Goal: Task Accomplishment & Management: Complete application form

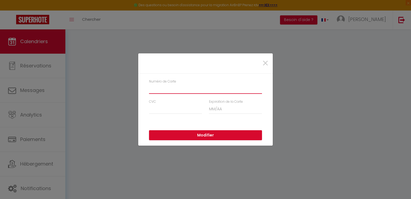
click at [170, 86] on input "Numéro de Carte" at bounding box center [205, 89] width 113 height 10
type input "4977980009418397"
click at [168, 108] on input "CVC" at bounding box center [175, 109] width 53 height 10
type input "769"
click at [213, 108] on input "Expiration de la Carte" at bounding box center [235, 109] width 53 height 10
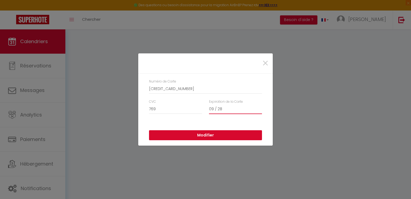
type input "09 / 28"
click at [208, 135] on button "Modifier" at bounding box center [205, 135] width 113 height 10
click at [154, 88] on input "Numéro de Carte" at bounding box center [205, 89] width 113 height 10
type input "497798"
click at [264, 62] on span "×" at bounding box center [265, 63] width 7 height 16
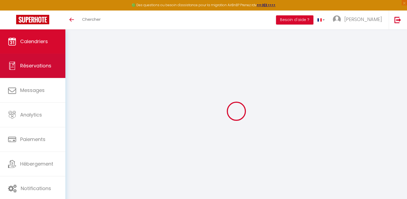
click at [24, 64] on span "Réservations" at bounding box center [35, 65] width 31 height 7
select select "not_cancelled"
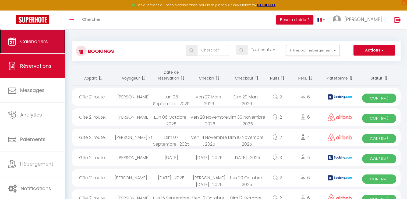
click at [29, 45] on link "Calendriers" at bounding box center [32, 41] width 65 height 24
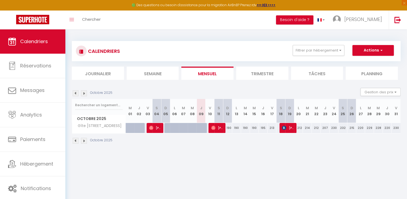
click at [262, 76] on li "Trimestre" at bounding box center [262, 72] width 52 height 13
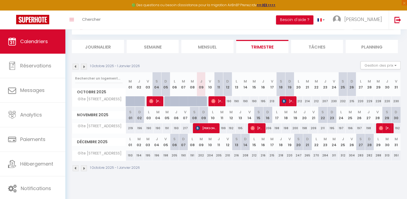
scroll to position [29, 0]
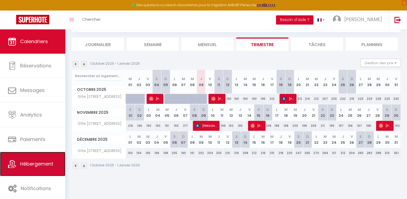
click at [25, 158] on link "Hébergement" at bounding box center [32, 164] width 65 height 24
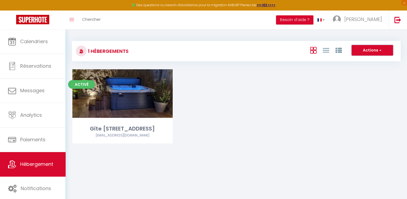
click at [380, 48] on span "button" at bounding box center [379, 49] width 3 height 5
click at [357, 60] on li "Créer un Hébergement" at bounding box center [368, 61] width 49 height 6
select select "3"
select select "2"
select select "1"
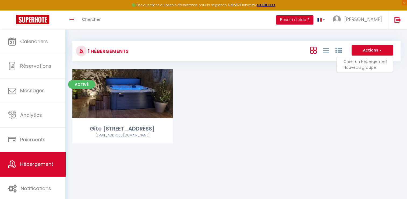
select select "1"
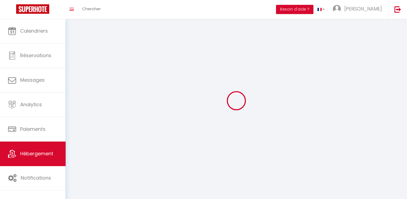
select select
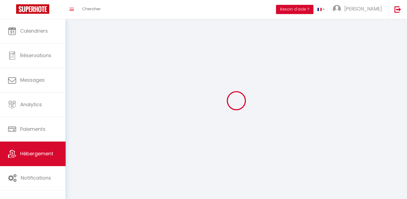
checkbox input "false"
select select
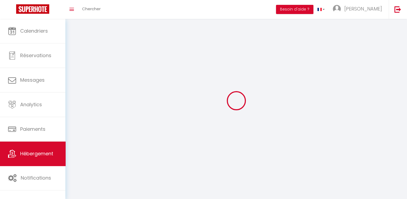
select select
select select "28"
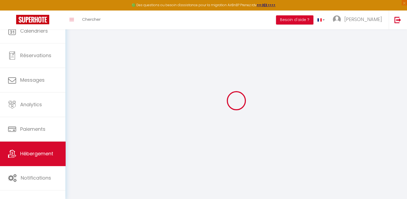
select select
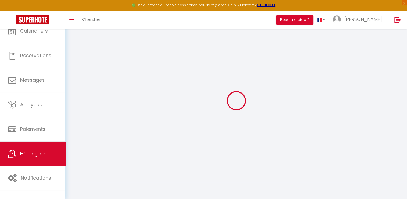
select select
checkbox input "false"
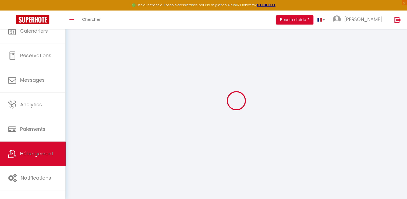
select select
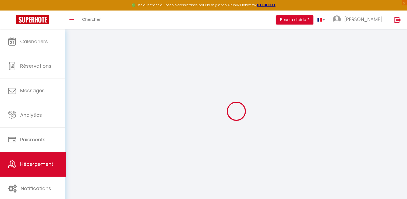
select select
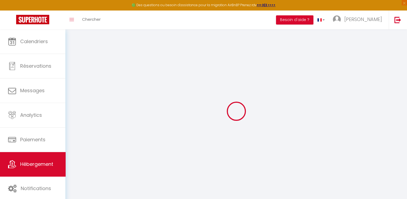
select select
checkbox input "false"
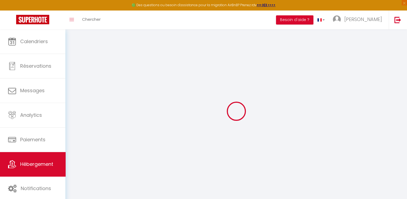
select select
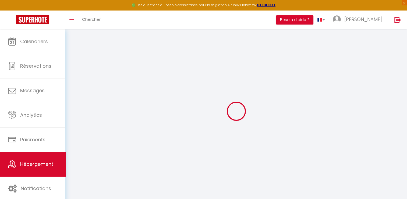
select select
checkbox input "false"
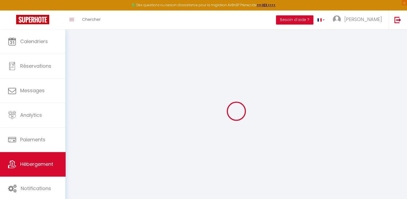
checkbox input "false"
select select
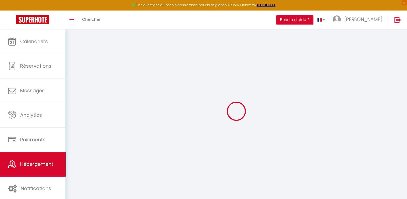
checkbox input "false"
select select
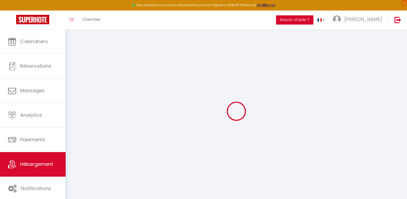
select select
checkbox input "false"
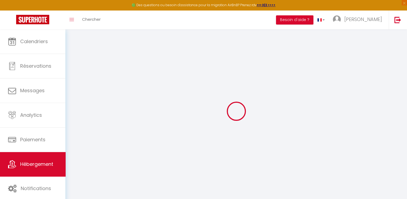
checkbox input "false"
select select
select select "15:00"
select select "23:45"
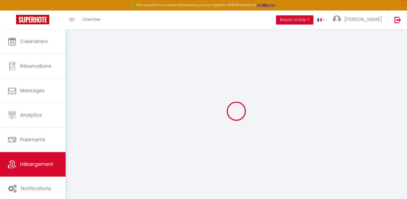
select select "11:00"
select select "30"
select select "120"
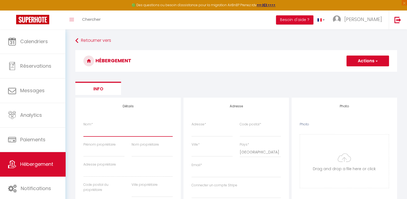
click at [87, 133] on input "Nom *" at bounding box center [127, 131] width 89 height 10
click at [197, 86] on ul "Info" at bounding box center [236, 88] width 322 height 13
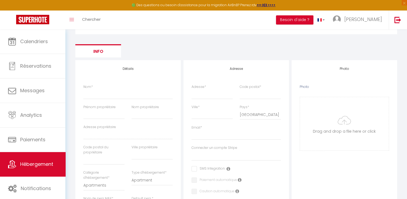
scroll to position [38, 0]
click at [103, 94] on input "Nom *" at bounding box center [127, 94] width 89 height 10
type input "V"
select select
checkbox input "false"
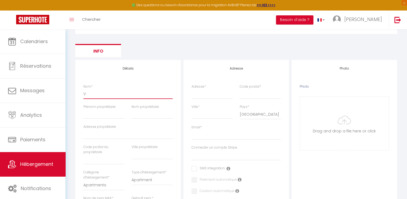
checkbox input "false"
select select
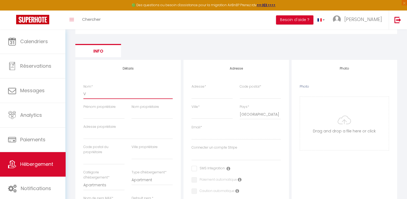
type input "Vi"
select select
checkbox input "false"
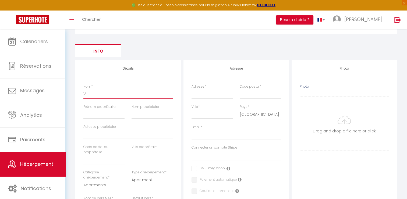
checkbox input "false"
select select
type input "Vil"
select select
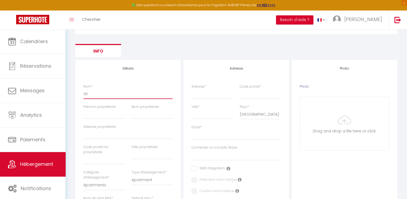
checkbox input "false"
select select
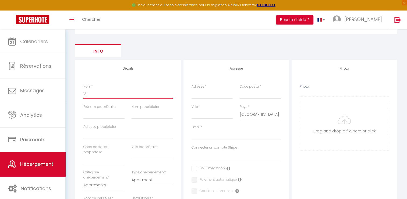
select select
type input "Vill"
select select
checkbox input "false"
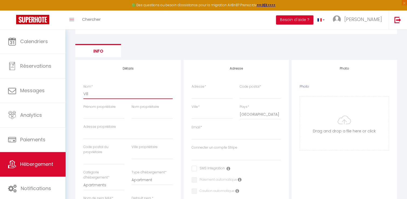
checkbox input "false"
select select
type input "Villa"
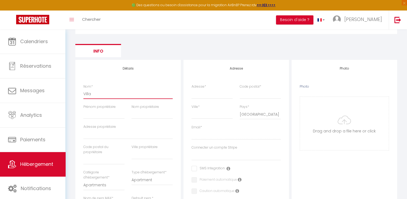
select select
checkbox input "false"
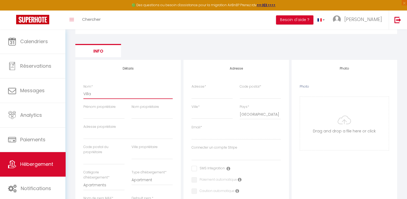
select select
type input "Villa"
select select
checkbox input "false"
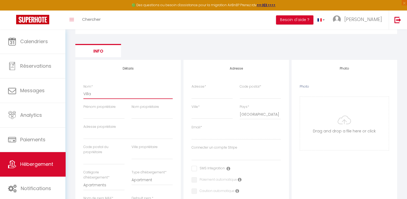
checkbox input "false"
select select
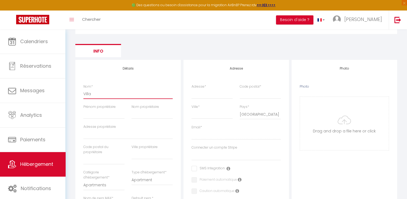
type input "Villa M"
select select
checkbox input "false"
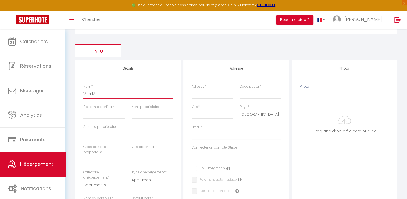
checkbox input "false"
select select
type input "[GEOGRAPHIC_DATA]"
select select
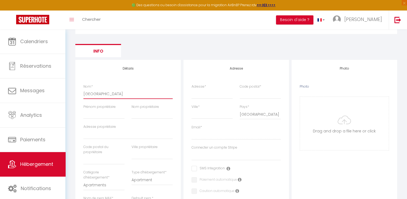
checkbox input "false"
select select
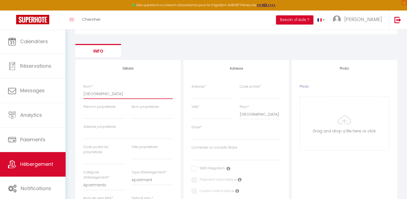
select select
type input "Villa Mar"
select select
checkbox input "false"
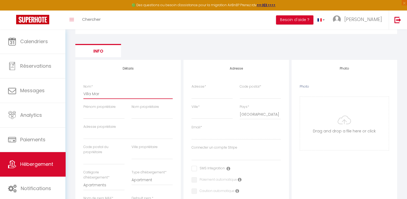
checkbox input "false"
select select
type input "Villa Marg"
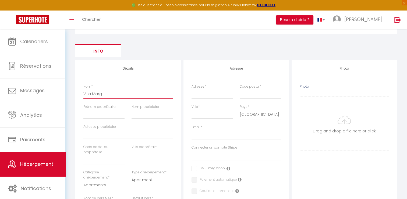
select select
checkbox input "false"
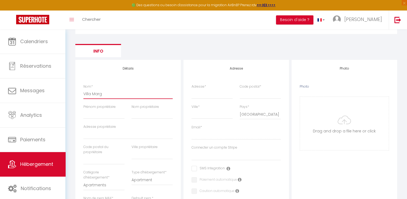
select select
type input "[GEOGRAPHIC_DATA]"
select select
checkbox input "false"
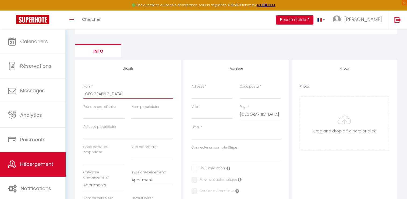
checkbox input "false"
select select
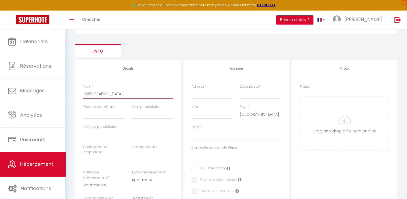
type input "[GEOGRAPHIC_DATA]"
select select
checkbox input "false"
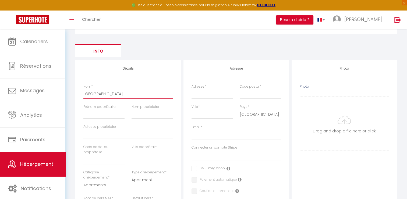
checkbox input "false"
select select
type input "[GEOGRAPHIC_DATA]"
select select
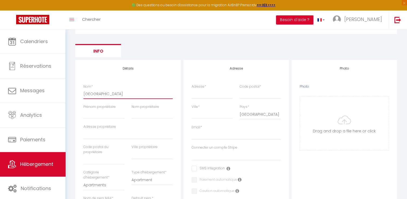
checkbox input "false"
select select
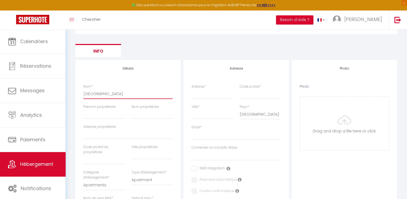
select select
type input "[GEOGRAPHIC_DATA]"
click at [97, 114] on input "Prénom propriétaire" at bounding box center [103, 114] width 41 height 10
type input "[PERSON_NAME]"
type input "ORUS PLANA"
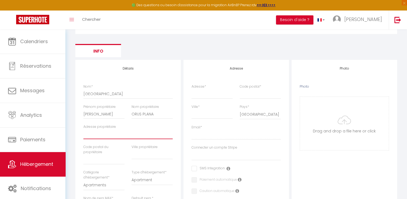
type input "[STREET_ADDRESS]"
type input "37500"
type input "Cinais"
select select "6"
type input "[STREET_ADDRESS]"
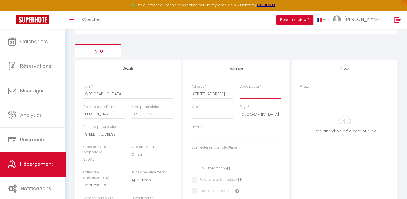
type input "49730"
type input "Parnay"
type input "[EMAIL_ADDRESS][DOMAIN_NAME]"
select select
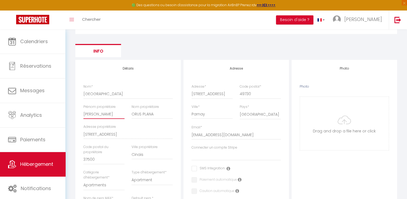
select select
checkbox input "false"
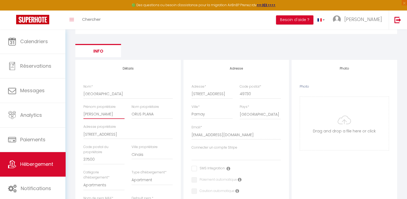
select select
checkbox input "false"
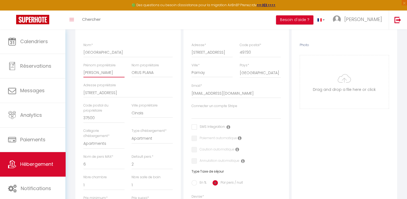
scroll to position [85, 0]
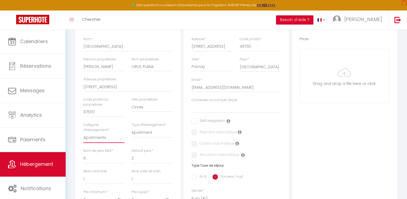
click at [106, 136] on select "Apartments Houses Secondary units Unique Homes BNB Others" at bounding box center [103, 137] width 41 height 10
click at [83, 132] on select "Apartments Houses Secondary units Unique Homes BNB Others" at bounding box center [103, 137] width 41 height 10
click at [139, 135] on select "House [GEOGRAPHIC_DATA] Villa [GEOGRAPHIC_DATA] Cottage [GEOGRAPHIC_DATA] Earth…" at bounding box center [152, 132] width 41 height 10
click at [132, 127] on select "House [GEOGRAPHIC_DATA] Villa [GEOGRAPHIC_DATA] Cottage [GEOGRAPHIC_DATA] Earth…" at bounding box center [152, 132] width 41 height 10
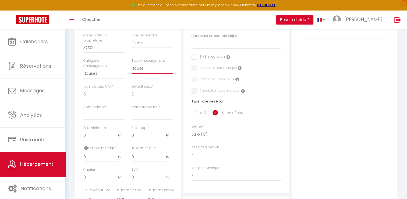
scroll to position [150, 0]
click at [96, 133] on input "0" at bounding box center [100, 135] width 34 height 10
click at [93, 158] on input "0" at bounding box center [100, 157] width 34 height 10
click at [141, 158] on input "0" at bounding box center [149, 157] width 34 height 10
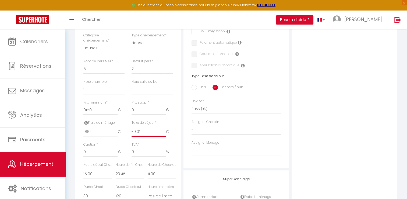
scroll to position [175, 0]
click at [88, 151] on input "0" at bounding box center [100, 151] width 34 height 10
click at [138, 151] on input "0" at bounding box center [149, 151] width 34 height 10
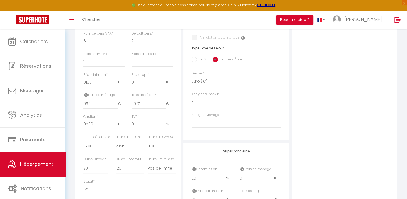
scroll to position [202, 0]
click at [91, 145] on select "00:00 00:15 00:30 00:45 01:00 01:15 01:30 01:45 02:00 02:15 02:30 02:45 03:00" at bounding box center [97, 145] width 29 height 10
click at [83, 140] on select "00:00 00:15 00:30 00:45 01:00 01:15 01:30 01:45 02:00 02:15 02:30 02:45 03:00" at bounding box center [97, 145] width 29 height 10
click at [120, 147] on select "00:00 00:15 00:30 00:45 01:00 01:15 01:30 01:45 02:00 02:15 02:30 02:45 03:00" at bounding box center [130, 145] width 29 height 10
click at [77, 148] on div "Détails Nom * Villa [PERSON_NAME] propriétaire [PERSON_NAME] propriétaire ORUS …" at bounding box center [127, 50] width 105 height 311
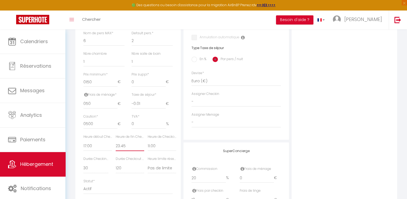
click at [123, 145] on select "00:00 00:15 00:30 00:45 01:00 01:15 01:30 01:45 02:00 02:15 02:30 02:45 03:00" at bounding box center [130, 145] width 29 height 10
click at [80, 153] on div "Heure début Checkin * 00:00 00:15 00:30 00:45 01:00 01:15 01:30 01:45 02:00 02:…" at bounding box center [96, 145] width 32 height 22
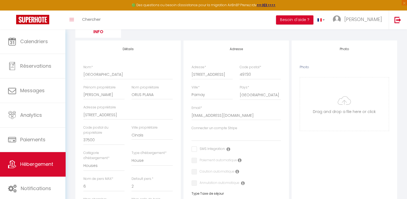
scroll to position [57, 0]
click at [229, 75] on input "[STREET_ADDRESS]" at bounding box center [212, 74] width 41 height 10
click at [254, 77] on input "49730" at bounding box center [260, 74] width 41 height 10
click at [206, 96] on input "Parnay" at bounding box center [212, 95] width 41 height 10
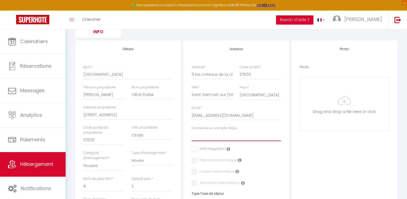
click at [221, 136] on select "S.imo" at bounding box center [236, 136] width 89 height 10
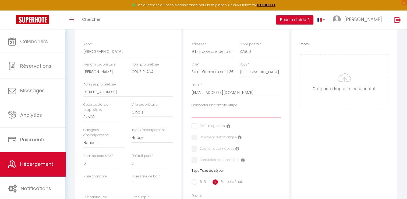
scroll to position [81, 0]
click at [209, 110] on select "S.imo" at bounding box center [236, 112] width 89 height 10
click at [192, 107] on select "S.imo" at bounding box center [236, 112] width 89 height 10
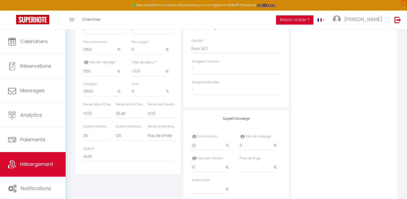
scroll to position [235, 0]
click at [86, 156] on select "Actif Pas actif" at bounding box center [127, 156] width 89 height 10
click at [83, 151] on select "Actif Pas actif" at bounding box center [127, 156] width 89 height 10
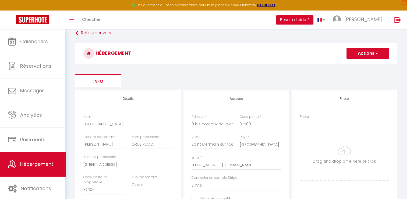
scroll to position [24, 0]
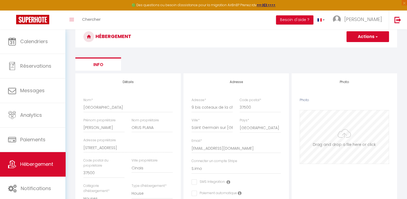
click at [344, 132] on input "Photo" at bounding box center [344, 136] width 89 height 53
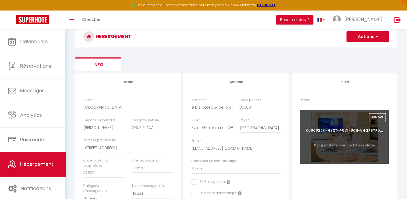
click at [337, 147] on input "Photo" at bounding box center [344, 136] width 89 height 53
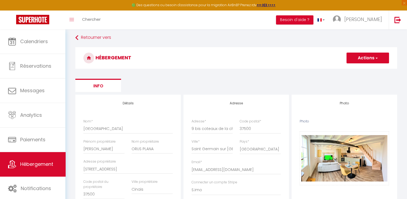
scroll to position [0, 0]
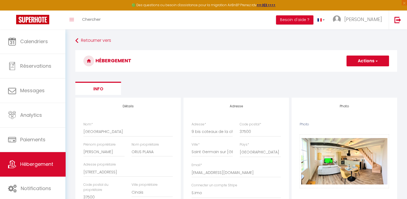
click at [378, 61] on span "button" at bounding box center [376, 60] width 3 height 5
click at [365, 72] on input "Enregistrer" at bounding box center [362, 72] width 20 height 5
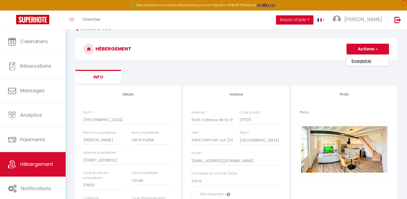
click at [360, 61] on input "Enregistrer" at bounding box center [362, 60] width 20 height 5
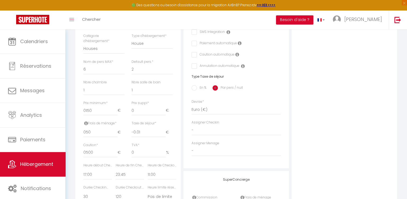
scroll to position [174, 0]
click at [193, 87] on input "En %" at bounding box center [194, 87] width 5 height 5
click at [122, 133] on input "Taxe en % *" at bounding box center [128, 132] width 25 height 10
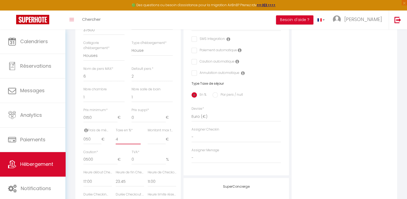
scroll to position [0, 0]
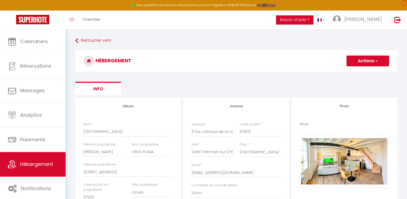
click at [374, 59] on button "Actions" at bounding box center [368, 60] width 43 height 11
click at [362, 72] on input "Enregistrer" at bounding box center [362, 72] width 20 height 5
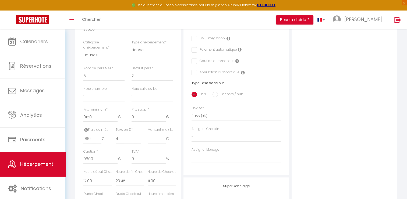
scroll to position [166, 0]
click at [87, 77] on select "1 2 3 4 5 6 7 8 9 10 11 12 13 14" at bounding box center [103, 77] width 41 height 10
click at [83, 72] on select "1 2 3 4 5 6 7 8 9 10 11 12 13 14" at bounding box center [103, 77] width 41 height 10
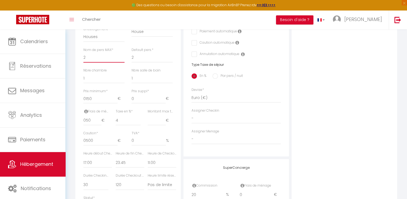
scroll to position [194, 0]
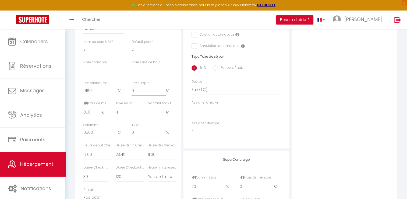
click at [139, 89] on input "0" at bounding box center [149, 91] width 34 height 10
click at [68, 106] on div "Retourner vers HÉBERGEMENT Actions Enregistrer Info Modèle personnalisé × Titre…" at bounding box center [236, 48] width 342 height 425
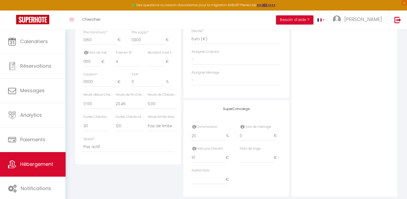
scroll to position [0, 0]
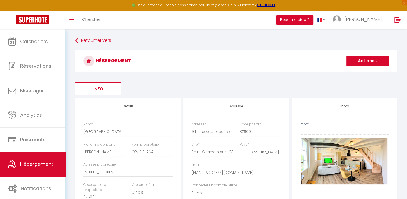
click at [379, 60] on button "Actions" at bounding box center [368, 60] width 43 height 11
click at [362, 75] on input "Enregistrer" at bounding box center [362, 72] width 20 height 5
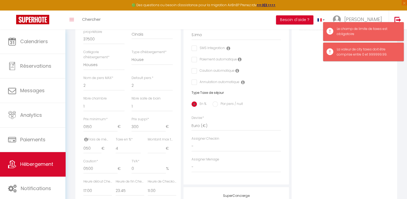
scroll to position [161, 0]
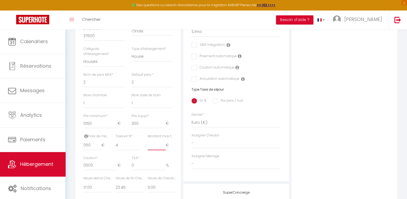
click at [152, 145] on input "Montant max taxe séjour *" at bounding box center [157, 145] width 18 height 10
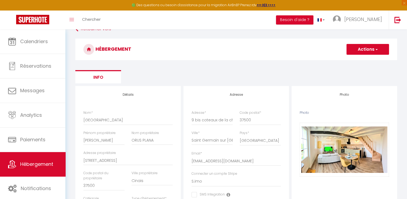
scroll to position [11, 0]
click at [381, 49] on button "Actions" at bounding box center [368, 49] width 43 height 11
click at [365, 60] on input "Enregistrer" at bounding box center [362, 61] width 20 height 5
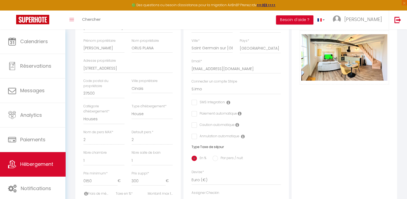
scroll to position [105, 0]
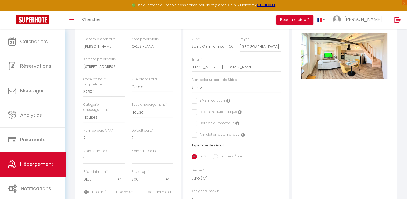
click at [86, 178] on input "0150" at bounding box center [100, 179] width 34 height 10
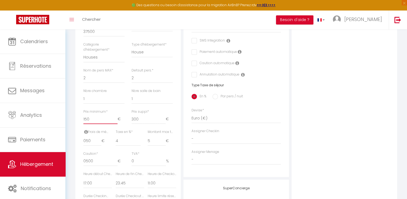
scroll to position [168, 0]
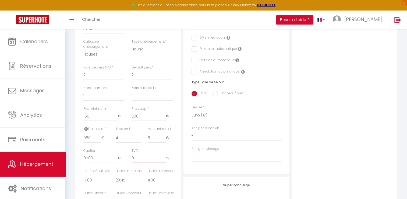
click at [138, 157] on input "0" at bounding box center [149, 158] width 34 height 10
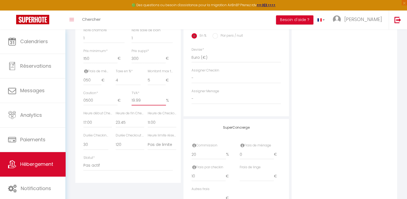
scroll to position [0, 0]
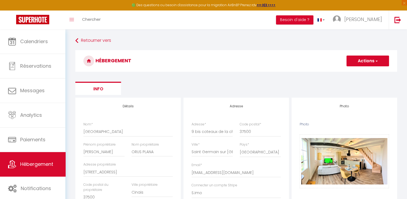
click at [376, 61] on span "button" at bounding box center [376, 60] width 3 height 5
click at [363, 71] on input "Enregistrer" at bounding box center [362, 72] width 20 height 5
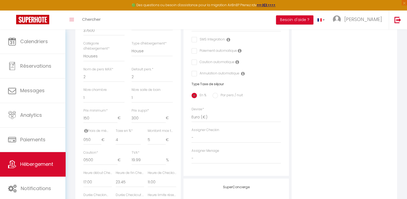
scroll to position [167, 0]
click at [201, 118] on select "United Arab Emirates dirham (د.إ) [DEMOGRAPHIC_DATA] (Af) Swazi lilangeni (L) A…" at bounding box center [236, 116] width 89 height 10
click at [185, 128] on div "Adresse Adresse * [STREET_ADDRESS] Code postal * 37500 Ville * [GEOGRAPHIC_DATA…" at bounding box center [236, 53] width 105 height 244
click at [195, 136] on select "-" at bounding box center [236, 137] width 89 height 10
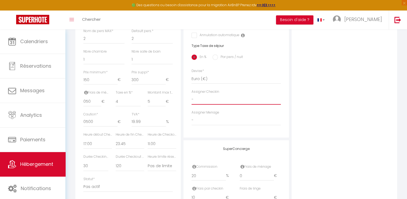
scroll to position [205, 0]
click at [86, 101] on input "050" at bounding box center [92, 101] width 18 height 10
click at [77, 112] on div "Détails Nom * Villa [PERSON_NAME] propriétaire [PERSON_NAME] propriétaire ORUS …" at bounding box center [127, 47] width 105 height 311
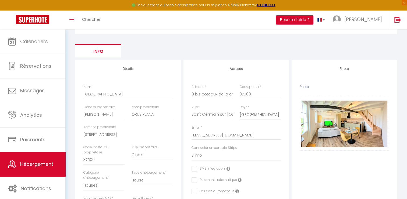
scroll to position [25, 0]
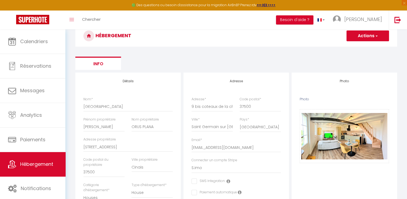
drag, startPoint x: 379, startPoint y: 36, endPoint x: 374, endPoint y: 38, distance: 5.5
click at [374, 38] on button "Actions" at bounding box center [368, 35] width 43 height 11
click at [361, 48] on input "Enregistrer" at bounding box center [362, 47] width 20 height 5
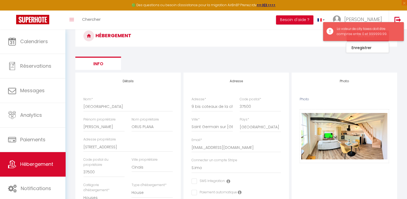
click at [332, 30] on div "La valeur de city taxes doit être comprise entre 0 et 999999.99." at bounding box center [363, 31] width 81 height 19
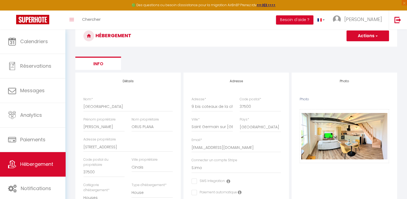
click at [330, 31] on h3 "HÉBERGEMENT" at bounding box center [236, 36] width 322 height 22
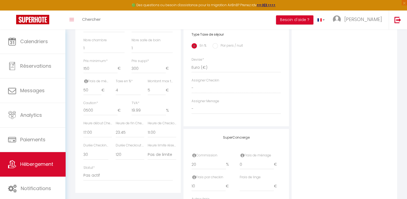
scroll to position [217, 0]
click at [86, 109] on input "0500" at bounding box center [100, 109] width 34 height 10
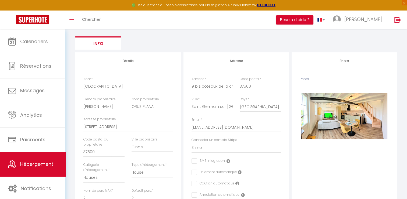
scroll to position [0, 0]
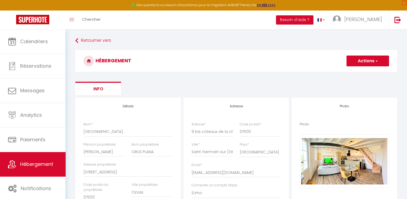
click at [379, 59] on button "Actions" at bounding box center [368, 60] width 43 height 11
click at [365, 71] on input "Enregistrer" at bounding box center [362, 72] width 20 height 5
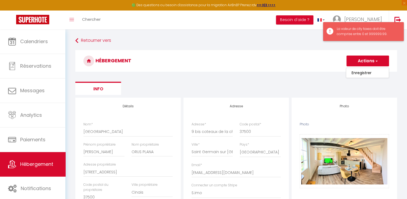
click at [356, 31] on div "La valeur de city taxes doit être comprise entre 0 et 999999.99." at bounding box center [367, 31] width 61 height 10
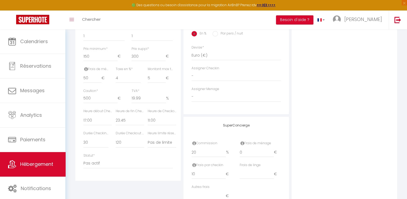
scroll to position [216, 0]
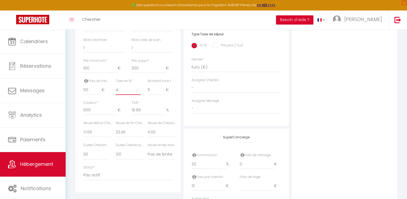
click at [121, 89] on input "4" at bounding box center [128, 90] width 25 height 10
click at [182, 93] on div "Détails Nom * Villa [PERSON_NAME] propriétaire [PERSON_NAME] propriétaire ORUS …" at bounding box center [128, 52] width 108 height 343
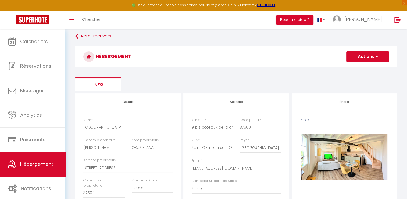
scroll to position [4, 0]
click at [358, 60] on button "Actions" at bounding box center [368, 56] width 43 height 11
click at [359, 68] on input "Enregistrer" at bounding box center [362, 68] width 20 height 5
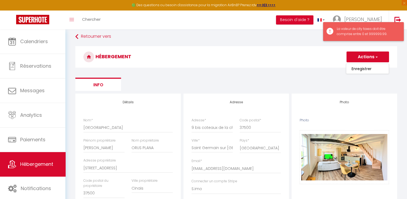
click at [330, 30] on div "La valeur de city taxes doit être comprise entre 0 et 999999.99." at bounding box center [363, 31] width 81 height 19
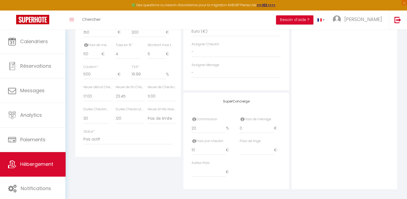
scroll to position [254, 0]
click at [160, 117] on select "Pas de limite 01:00 02:00 03:00 04:00 05:00 06:00 07:00 08:00 09:00 10:00 11:00…" at bounding box center [162, 116] width 29 height 10
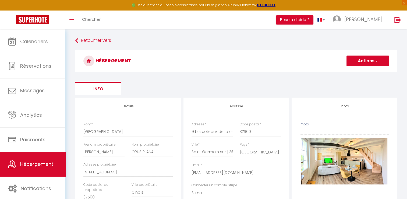
scroll to position [19, 0]
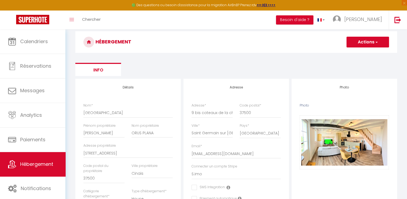
click at [376, 39] on button "Actions" at bounding box center [368, 42] width 43 height 11
click at [356, 52] on input "Enregistrer" at bounding box center [362, 53] width 20 height 5
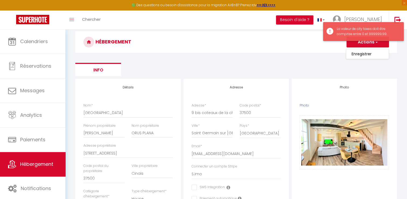
click at [329, 30] on div "La valeur de city taxes doit être comprise entre 0 et 999999.99." at bounding box center [363, 31] width 81 height 19
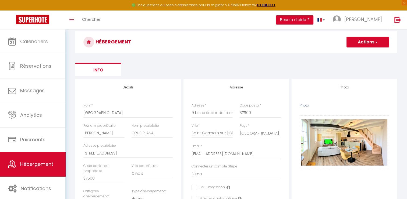
drag, startPoint x: 329, startPoint y: 30, endPoint x: 348, endPoint y: 55, distance: 32.0
click at [371, 41] on button "Actions" at bounding box center [368, 42] width 43 height 11
click at [362, 56] on input "Enregistrer" at bounding box center [362, 53] width 20 height 5
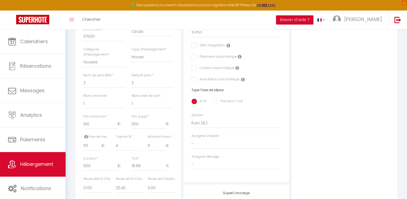
scroll to position [164, 0]
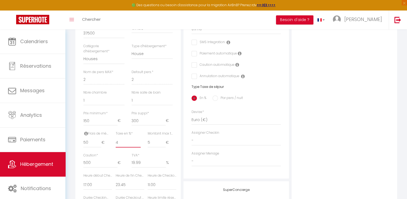
click at [123, 139] on input "4" at bounding box center [128, 143] width 25 height 10
click at [137, 140] on input "4.01" at bounding box center [128, 143] width 25 height 10
click at [139, 141] on input "4.02" at bounding box center [128, 143] width 25 height 10
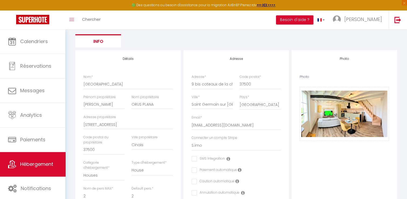
scroll to position [0, 0]
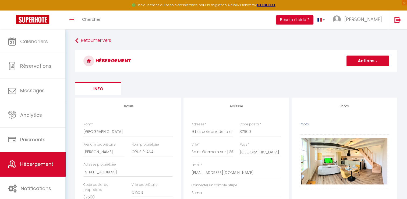
click at [375, 59] on span "button" at bounding box center [376, 60] width 3 height 5
click at [362, 73] on input "Enregistrer" at bounding box center [362, 72] width 20 height 5
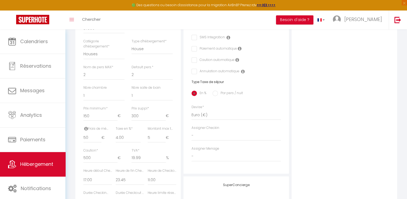
scroll to position [169, 0]
click at [119, 136] on input "4.00" at bounding box center [128, 137] width 25 height 10
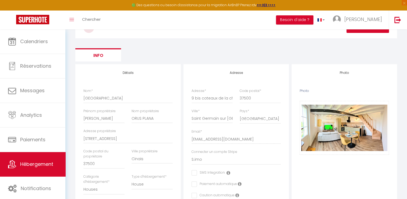
scroll to position [0, 0]
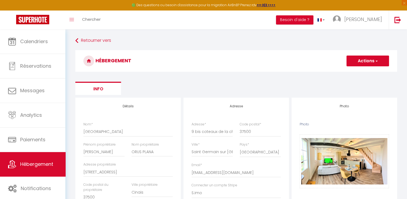
click at [370, 60] on button "Actions" at bounding box center [368, 60] width 43 height 11
click at [361, 72] on input "Enregistrer" at bounding box center [362, 72] width 20 height 5
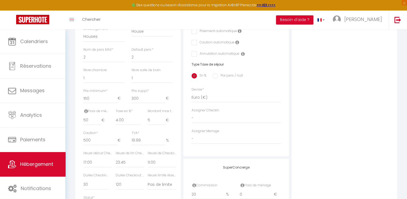
scroll to position [191, 0]
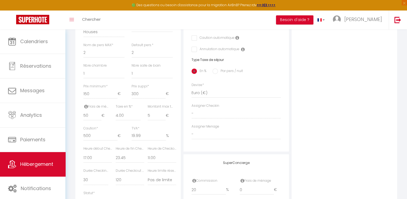
click at [85, 105] on icon at bounding box center [86, 106] width 4 height 4
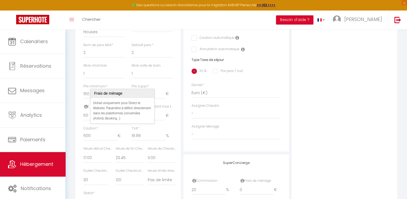
click at [75, 108] on div "Détails Nom * Villa [PERSON_NAME] propriétaire [PERSON_NAME] propriétaire ORUS …" at bounding box center [128, 78] width 108 height 343
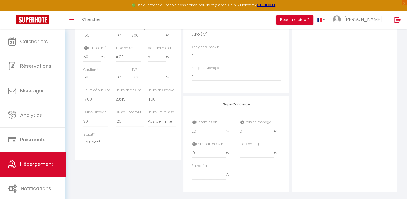
scroll to position [255, 0]
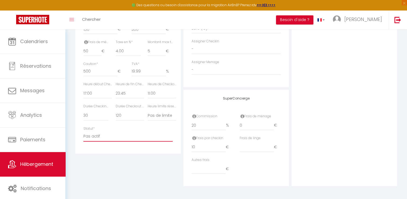
click at [98, 138] on select "Actif Pas actif" at bounding box center [127, 136] width 89 height 10
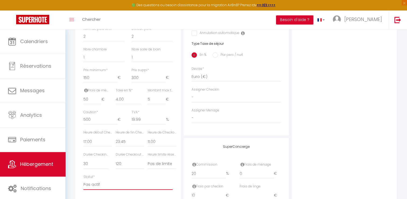
scroll to position [207, 0]
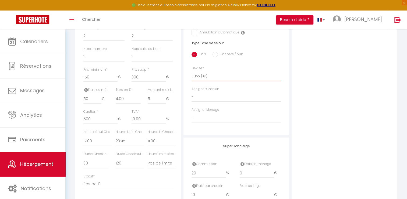
click at [193, 79] on select "United Arab Emirates dirham (د.إ) [DEMOGRAPHIC_DATA] (Af) Swazi lilangeni (L) A…" at bounding box center [236, 76] width 89 height 10
click at [181, 79] on div "Détails Nom * Villa [PERSON_NAME] propriétaire [PERSON_NAME] propriétaire ORUS …" at bounding box center [128, 61] width 108 height 343
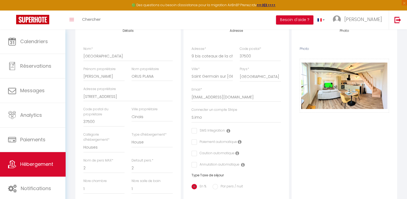
scroll to position [0, 0]
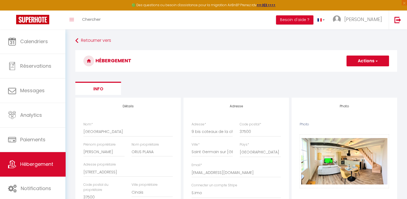
click at [357, 62] on button "Actions" at bounding box center [368, 60] width 43 height 11
click at [356, 74] on input "Enregistrer" at bounding box center [362, 72] width 20 height 5
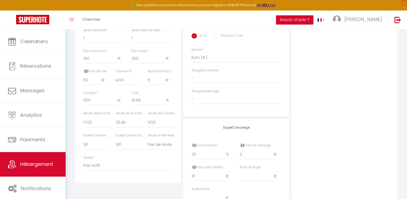
scroll to position [226, 0]
click at [123, 79] on input "4.00" at bounding box center [128, 80] width 25 height 10
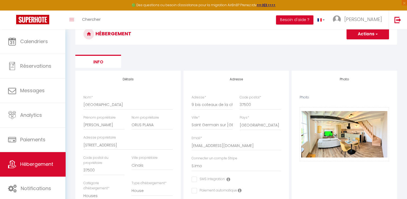
scroll to position [4, 0]
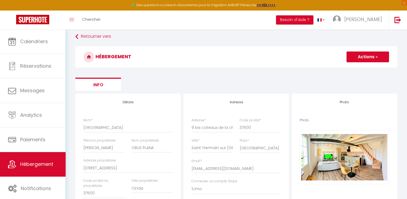
click at [372, 58] on button "Actions" at bounding box center [368, 56] width 43 height 11
click at [362, 67] on input "Enregistrer" at bounding box center [362, 68] width 20 height 5
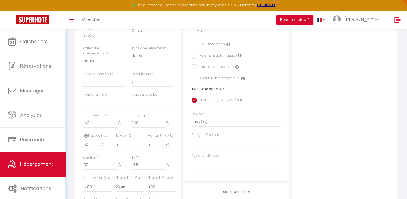
scroll to position [162, 0]
click at [96, 62] on select "Apartments Houses Secondary units Unique Homes BNB Others" at bounding box center [103, 60] width 41 height 10
click at [69, 90] on div "Retourner vers HÉBERGEMENT Actions Enregistrer Info Modèle personnalisé × Titre…" at bounding box center [236, 79] width 342 height 425
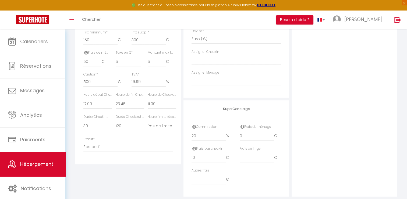
scroll to position [245, 0]
click at [155, 126] on select "Pas de limite 01:00 02:00 03:00 04:00 05:00 06:00 07:00 08:00 09:00 10:00 11:00…" at bounding box center [162, 126] width 29 height 10
click at [74, 123] on div "Détails Nom * Villa [PERSON_NAME] propriétaire [PERSON_NAME] propriétaire ORUS …" at bounding box center [128, 24] width 108 height 343
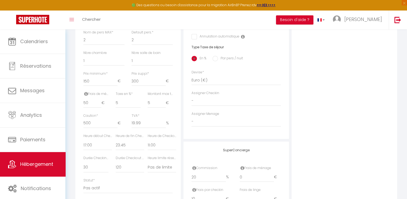
scroll to position [201, 0]
click at [216, 60] on input "Par pers / nuit" at bounding box center [215, 60] width 5 height 5
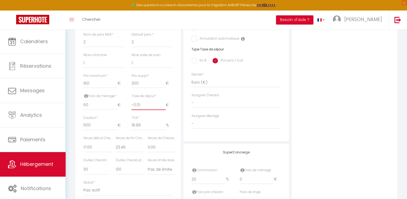
click at [142, 106] on input "-0.01" at bounding box center [149, 105] width 34 height 10
click at [194, 61] on input "En %" at bounding box center [194, 60] width 5 height 5
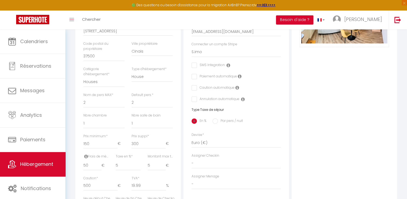
scroll to position [141, 0]
click at [154, 164] on input "5" at bounding box center [157, 165] width 18 height 10
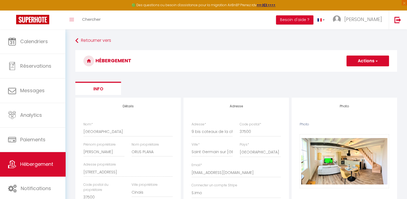
click at [376, 58] on span "button" at bounding box center [376, 60] width 3 height 5
click at [362, 71] on input "Enregistrer" at bounding box center [362, 72] width 20 height 5
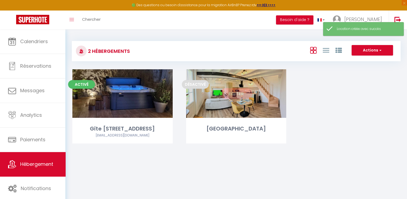
click at [235, 94] on link "Editer" at bounding box center [236, 93] width 32 height 11
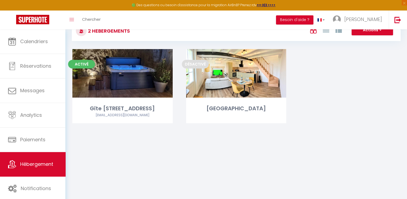
scroll to position [22, 0]
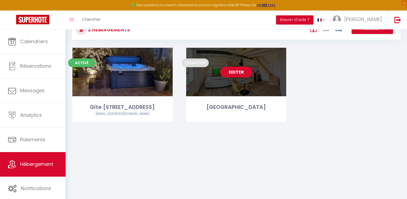
click at [234, 69] on link "Editer" at bounding box center [236, 71] width 32 height 11
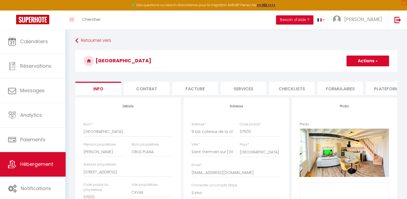
click at [153, 88] on li "Contrat" at bounding box center [147, 88] width 46 height 13
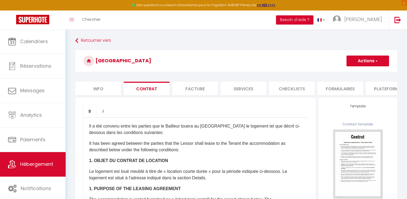
scroll to position [0, 163]
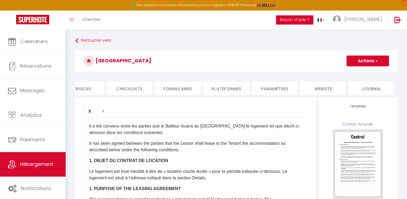
click at [324, 89] on li "website" at bounding box center [323, 88] width 46 height 13
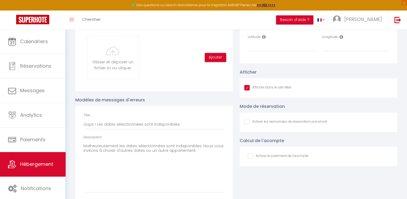
scroll to position [598, 0]
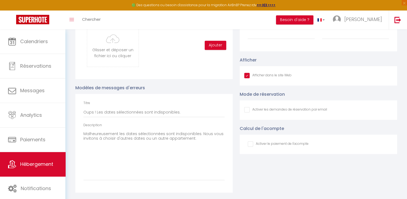
click at [250, 145] on input "checkbox" at bounding box center [278, 143] width 61 height 5
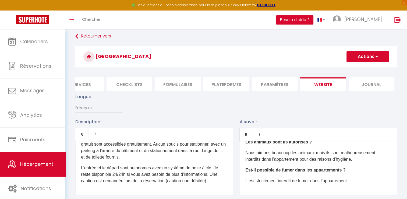
scroll to position [0, 0]
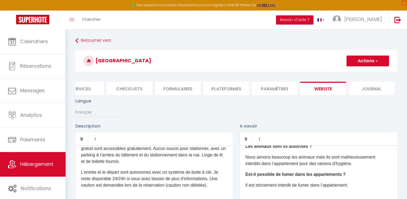
click at [376, 61] on span "button" at bounding box center [376, 60] width 3 height 5
click at [357, 74] on input "Enregistrer" at bounding box center [362, 72] width 20 height 5
click at [370, 91] on li "Journal" at bounding box center [372, 88] width 46 height 13
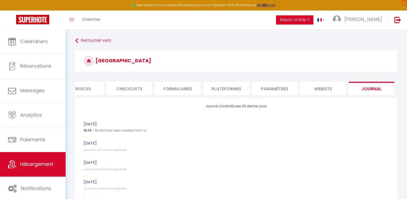
click at [277, 88] on li "Paramètres" at bounding box center [275, 88] width 46 height 13
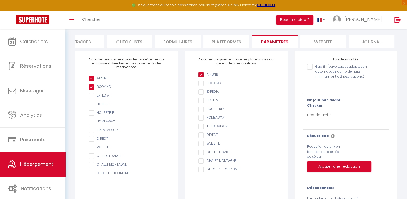
scroll to position [44, 0]
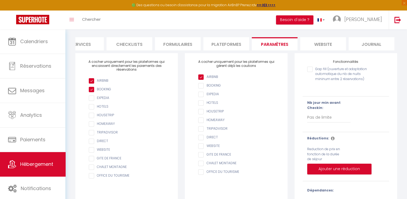
click at [225, 43] on li "Plateformes" at bounding box center [226, 43] width 46 height 13
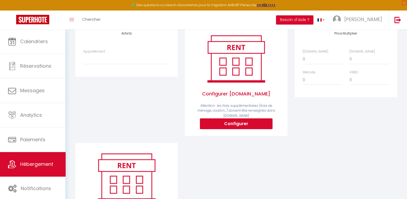
scroll to position [72, 0]
